Goal: Use online tool/utility: Utilize a website feature to perform a specific function

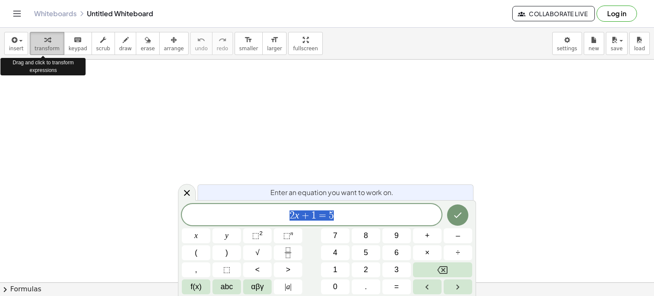
click at [40, 50] on span "transform" at bounding box center [46, 49] width 25 height 6
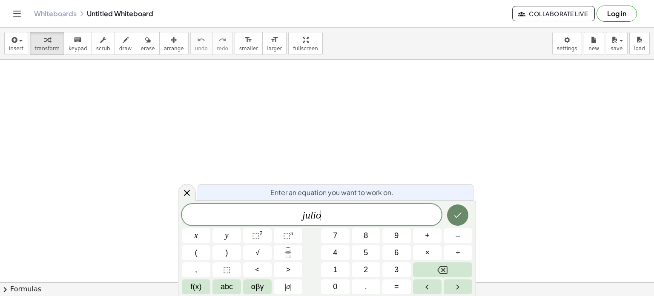
click at [456, 216] on icon "Done" at bounding box center [458, 215] width 10 height 10
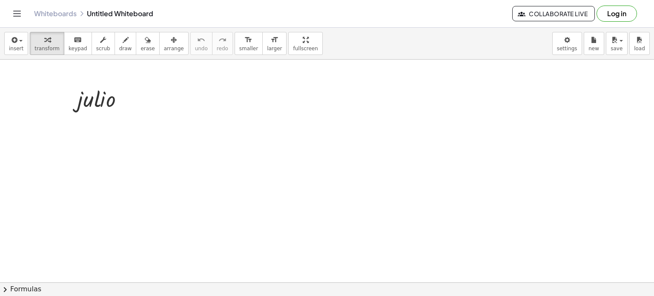
click at [121, 100] on div at bounding box center [104, 98] width 63 height 29
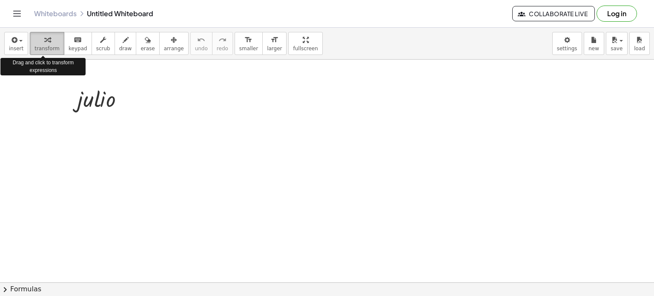
click at [46, 44] on icon "button" at bounding box center [47, 40] width 6 height 10
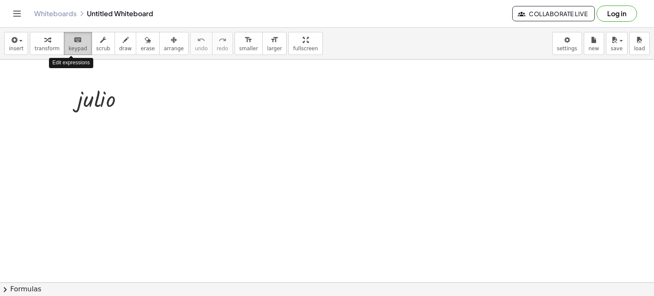
click at [74, 44] on icon "keyboard" at bounding box center [78, 40] width 8 height 10
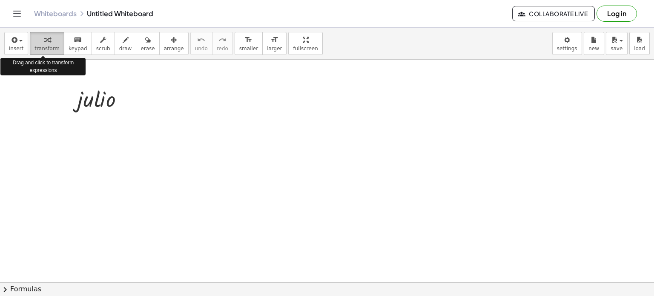
click at [44, 44] on icon "button" at bounding box center [47, 40] width 6 height 10
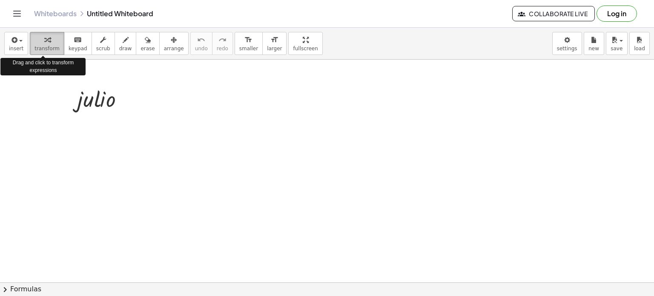
click at [44, 44] on icon "button" at bounding box center [47, 40] width 6 height 10
click at [44, 42] on icon "button" at bounding box center [47, 40] width 6 height 10
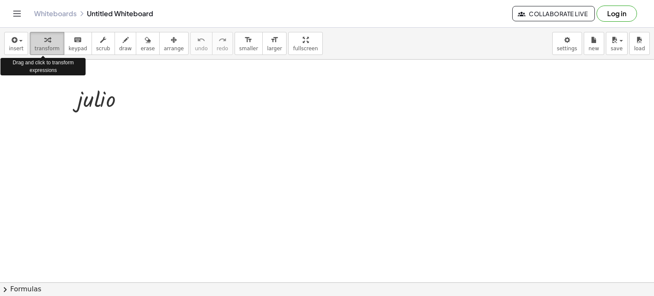
click at [44, 42] on icon "button" at bounding box center [47, 40] width 6 height 10
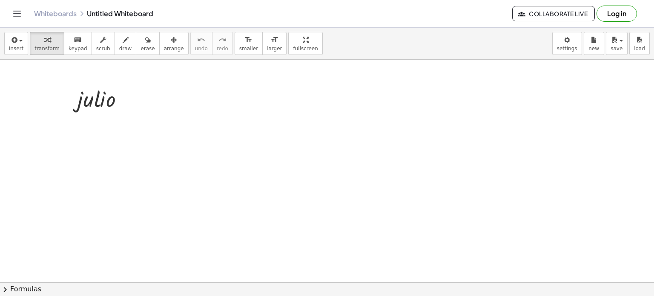
drag, startPoint x: 109, startPoint y: 103, endPoint x: 99, endPoint y: 132, distance: 30.5
drag, startPoint x: 89, startPoint y: 104, endPoint x: 75, endPoint y: 127, distance: 26.4
click at [130, 101] on div at bounding box center [127, 99] width 9 height 9
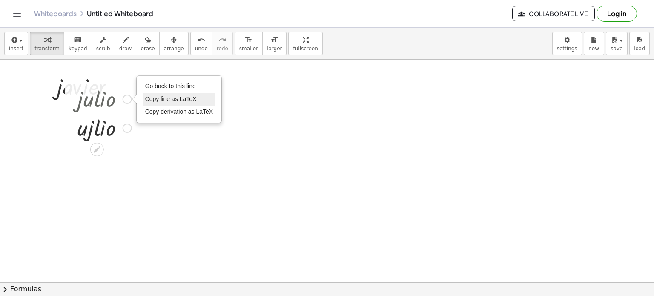
click at [155, 98] on span "Copy line as LaTeX" at bounding box center [171, 98] width 52 height 7
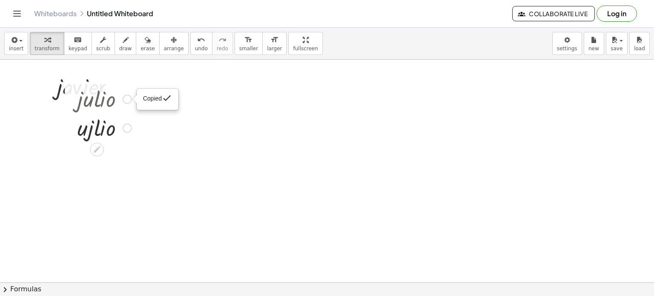
click at [155, 100] on span "Copied" at bounding box center [152, 98] width 19 height 7
click at [107, 102] on div at bounding box center [104, 98] width 63 height 29
drag, startPoint x: 107, startPoint y: 102, endPoint x: 88, endPoint y: 164, distance: 64.6
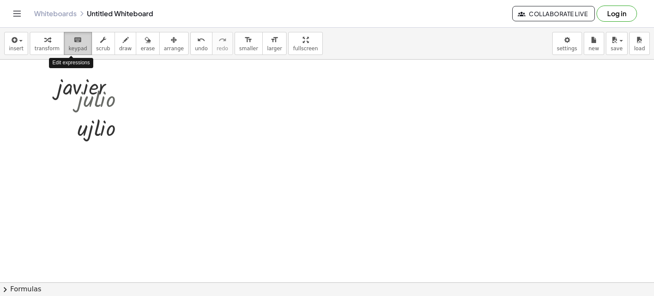
click at [73, 50] on span "keypad" at bounding box center [78, 49] width 19 height 6
click at [74, 40] on icon "keyboard" at bounding box center [78, 40] width 8 height 10
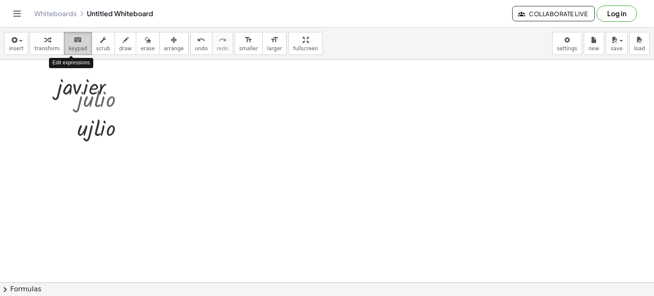
click at [74, 40] on icon "keyboard" at bounding box center [78, 40] width 8 height 10
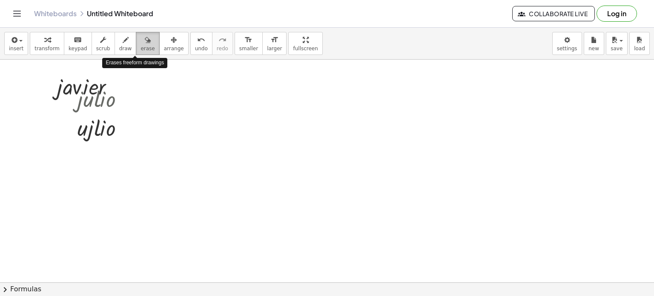
click at [145, 41] on icon "button" at bounding box center [148, 40] width 6 height 10
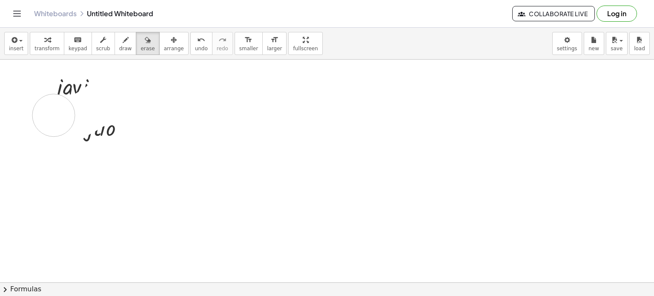
drag, startPoint x: 109, startPoint y: 92, endPoint x: 54, endPoint y: 115, distance: 60.1
drag, startPoint x: 61, startPoint y: 92, endPoint x: 84, endPoint y: 141, distance: 53.9
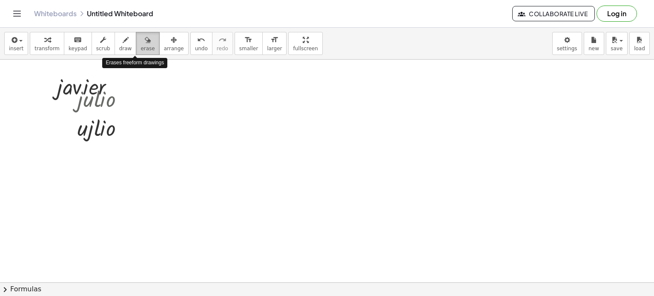
click at [141, 48] on span "erase" at bounding box center [148, 49] width 14 height 6
